Goal: Contribute content

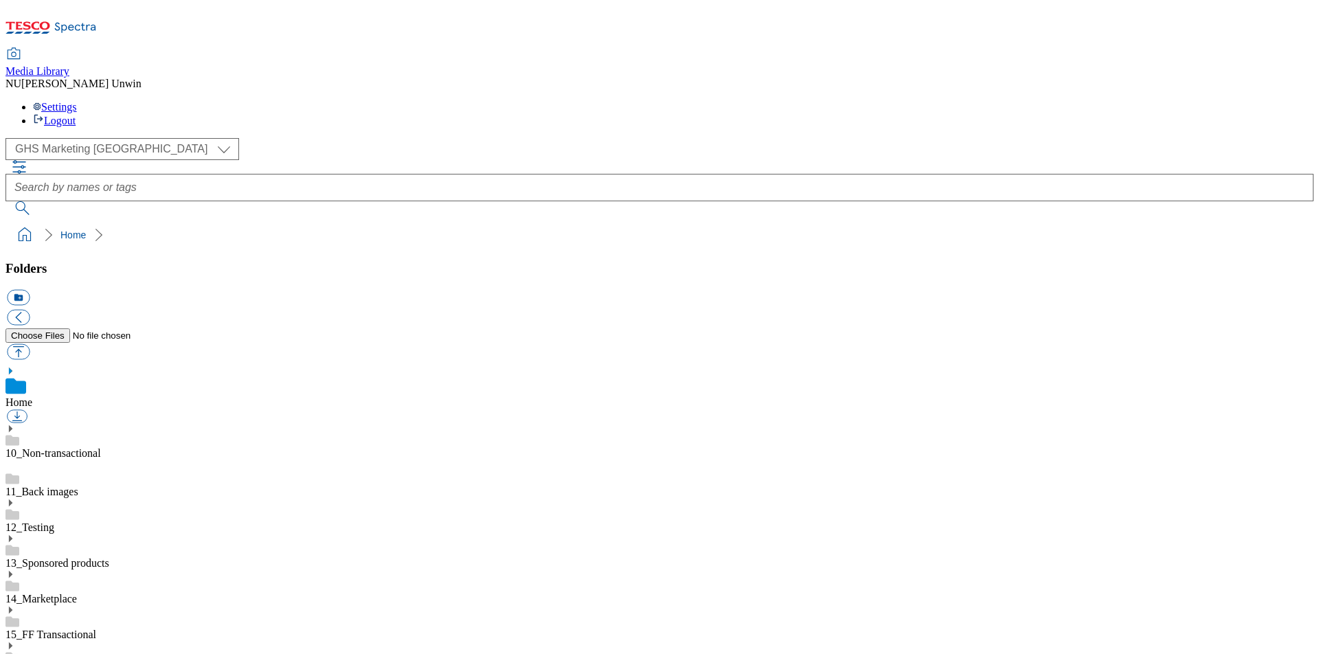
scroll to position [9, 0]
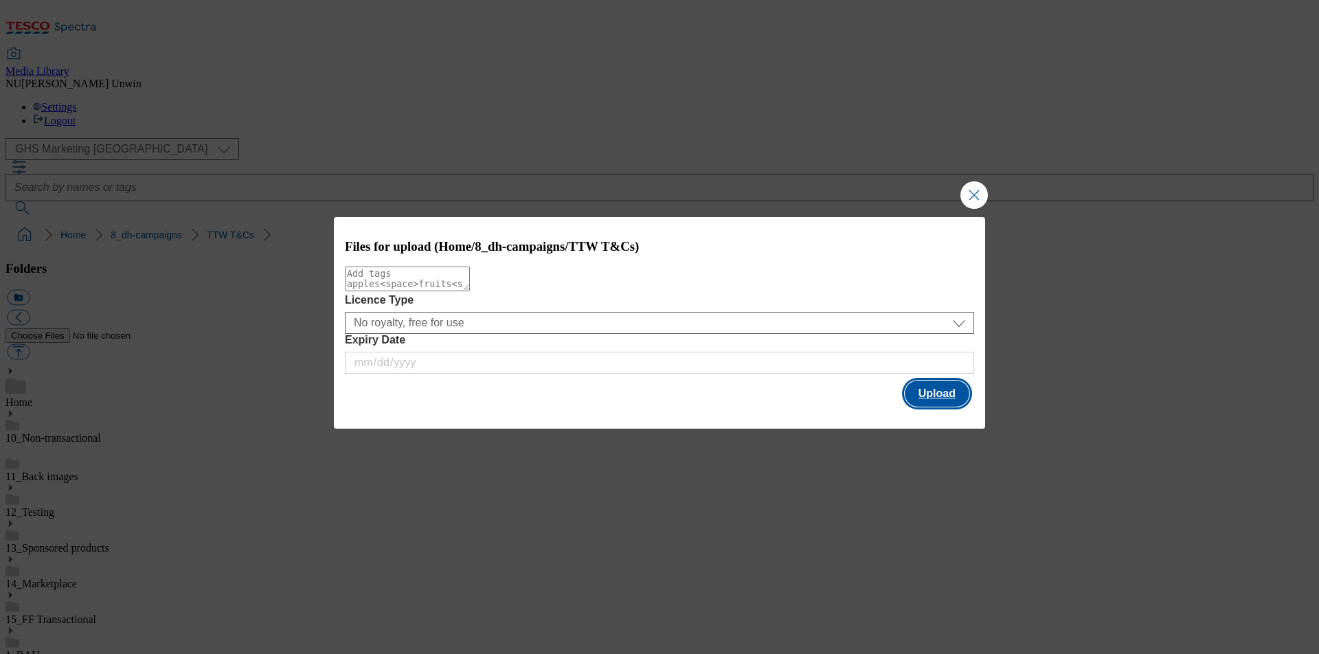
click at [953, 392] on button "Upload" at bounding box center [937, 394] width 65 height 26
